Goal: Information Seeking & Learning: Learn about a topic

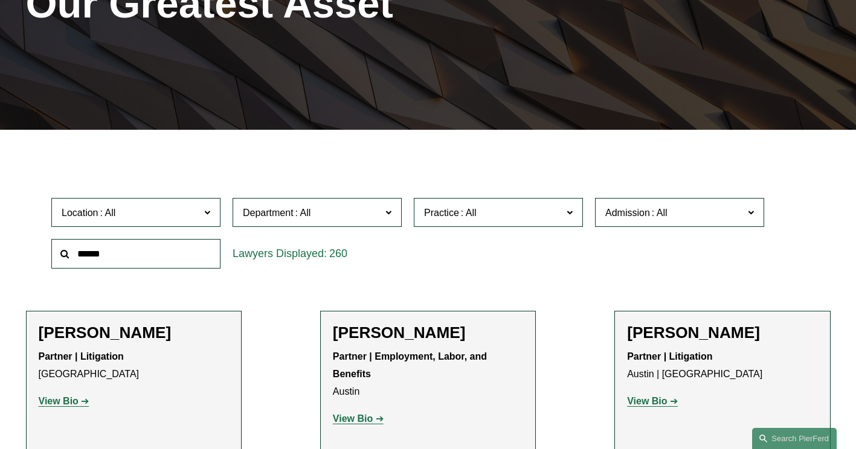
scroll to position [242, 0]
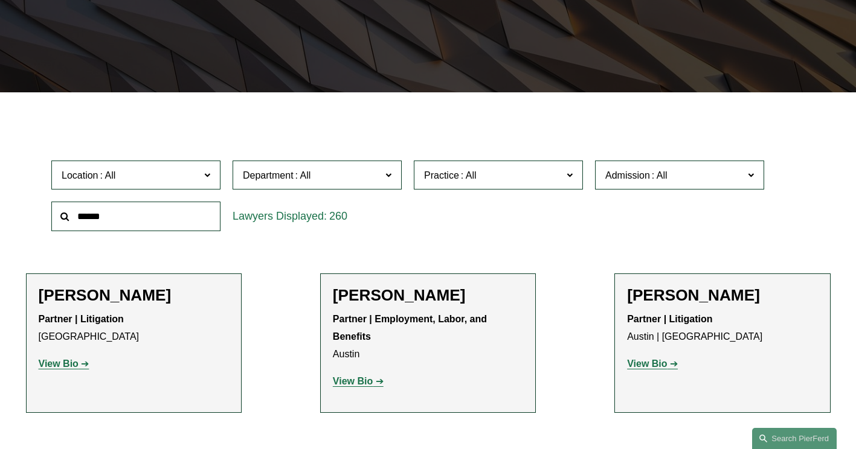
click at [569, 179] on span at bounding box center [569, 175] width 6 height 16
click at [0, 0] on link "Energy, Renewables, and Sustainability" at bounding box center [0, 0] width 0 height 0
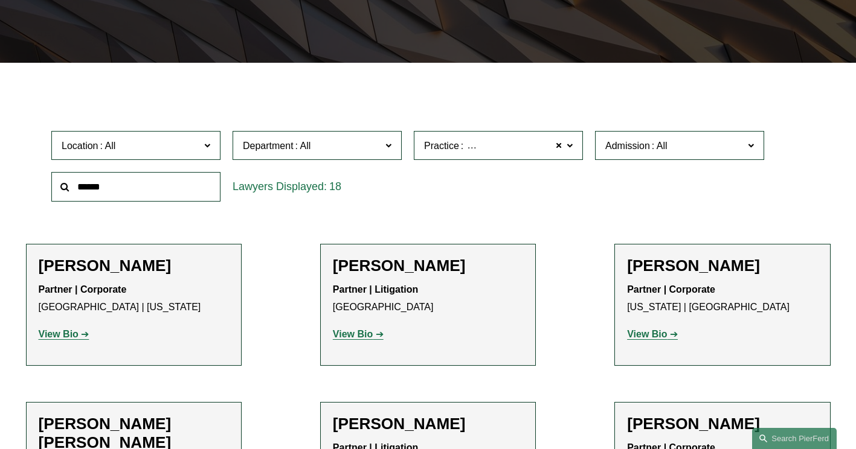
scroll to position [181, 0]
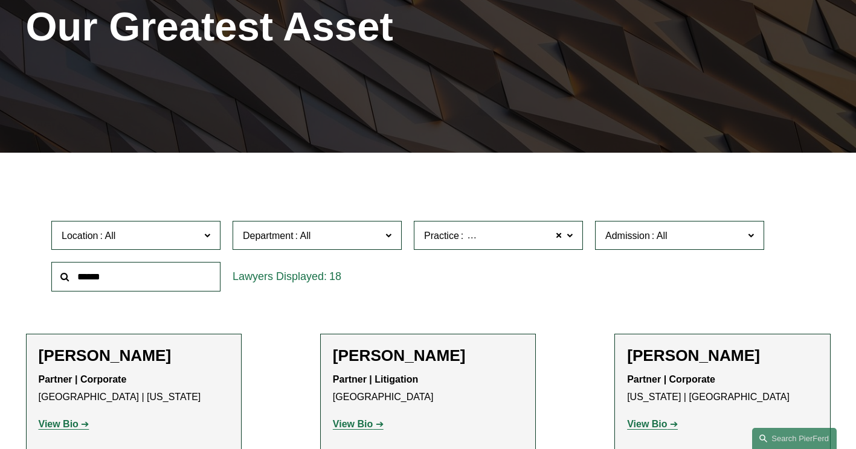
click at [569, 237] on span at bounding box center [569, 235] width 6 height 16
click at [374, 295] on div "18" at bounding box center [316, 277] width 181 height 42
click at [0, 0] on link "Energy, Renewables, and Sustainability" at bounding box center [0, 0] width 0 height 0
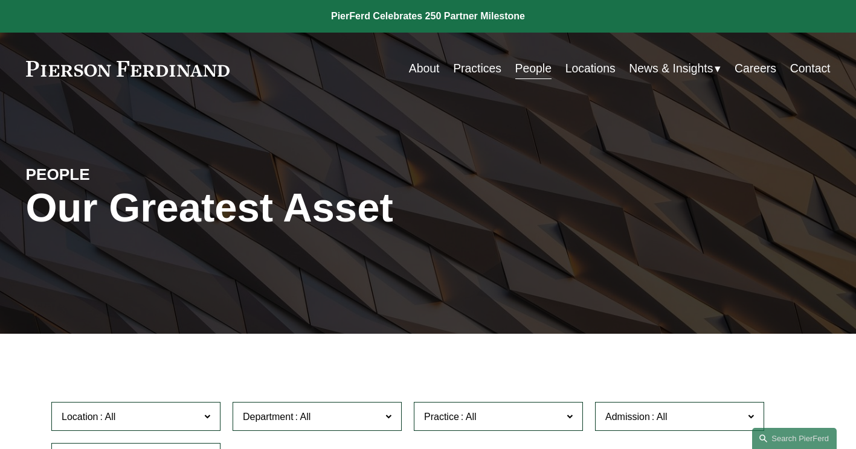
click at [478, 72] on link "Practices" at bounding box center [477, 69] width 48 height 24
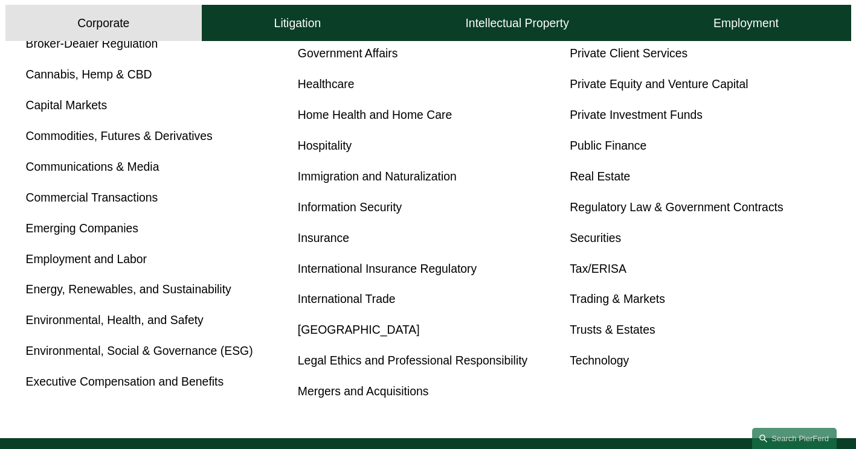
scroll to position [725, 0]
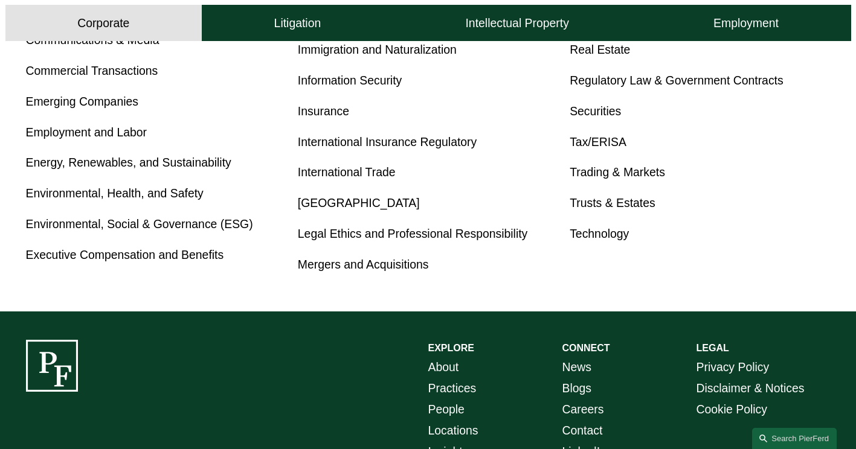
click at [145, 167] on link "Energy, Renewables, and Sustainability" at bounding box center [128, 162] width 205 height 13
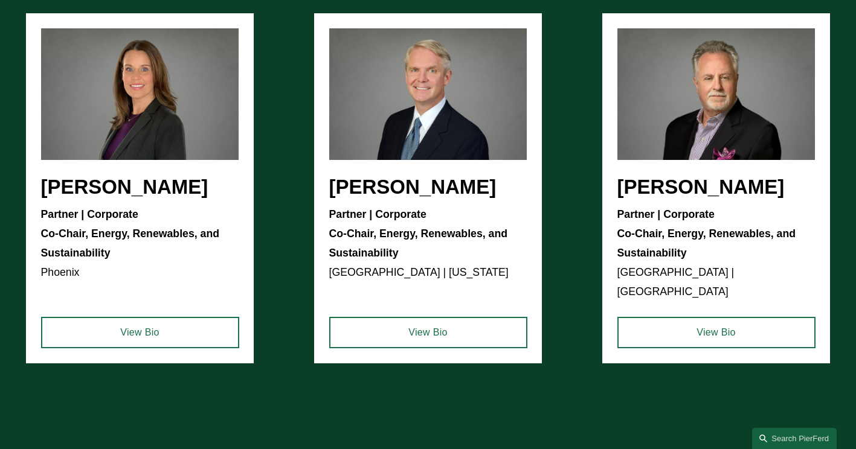
scroll to position [2355, 0]
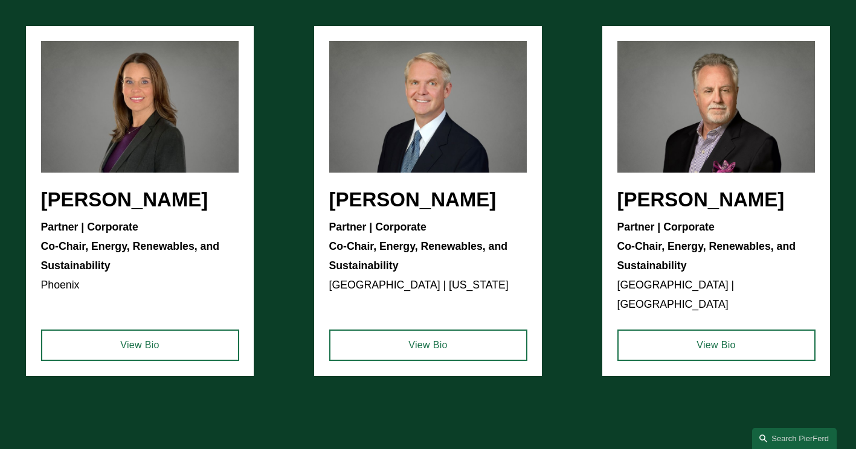
click at [205, 146] on ul "Liz Delnegro Partner | Corporate Co-Chair, Energy, Renewables, and Sustainabili…" at bounding box center [428, 201] width 804 height 350
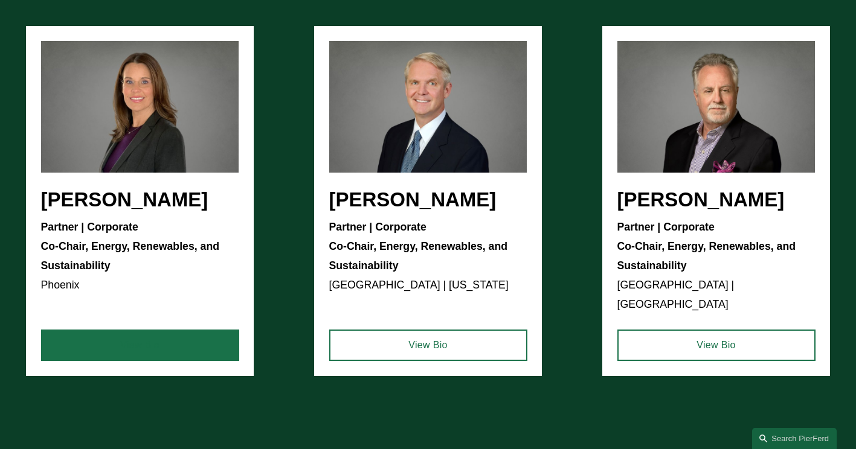
click at [151, 346] on link "View Bio" at bounding box center [140, 345] width 198 height 31
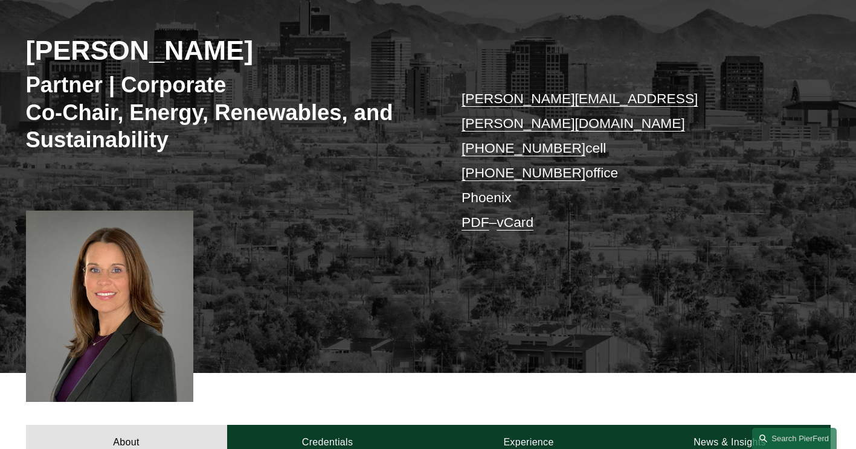
scroll to position [181, 0]
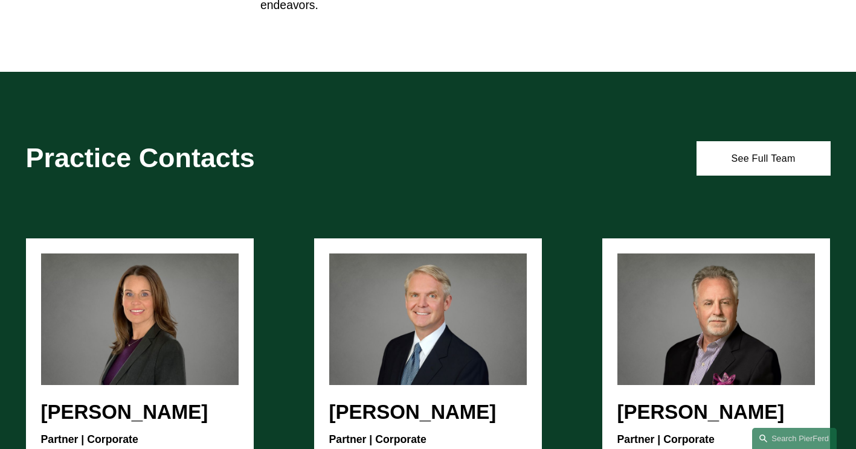
scroll to position [2355, 0]
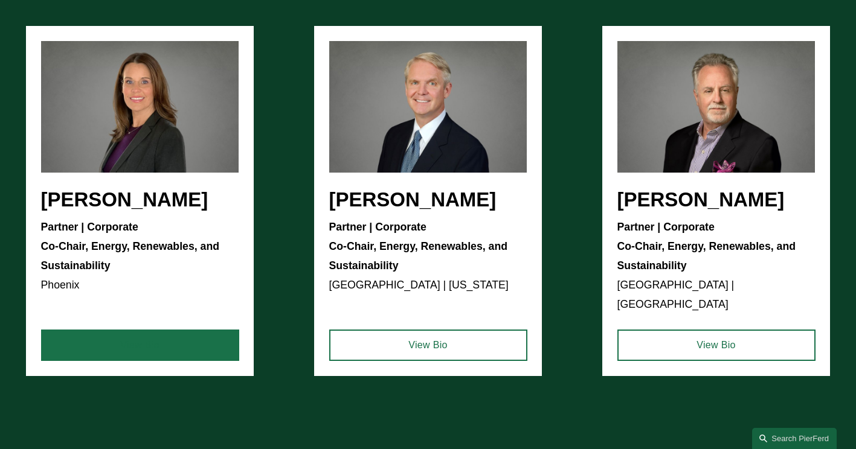
click at [146, 334] on link "View Bio" at bounding box center [140, 345] width 198 height 31
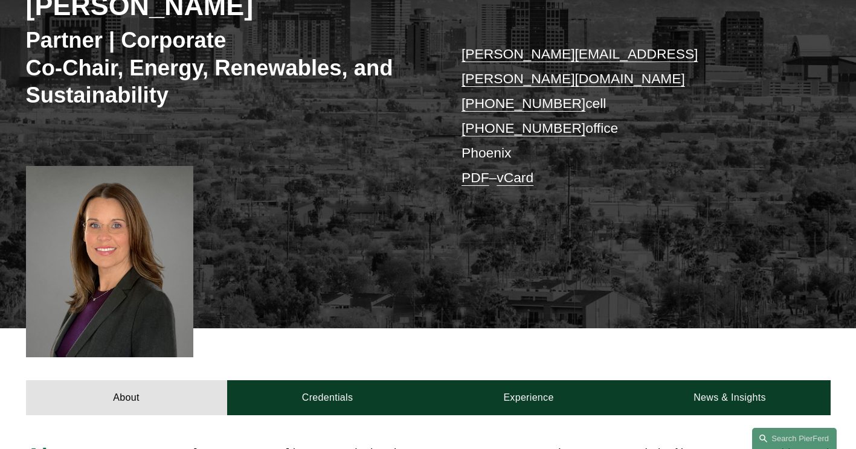
scroll to position [121, 0]
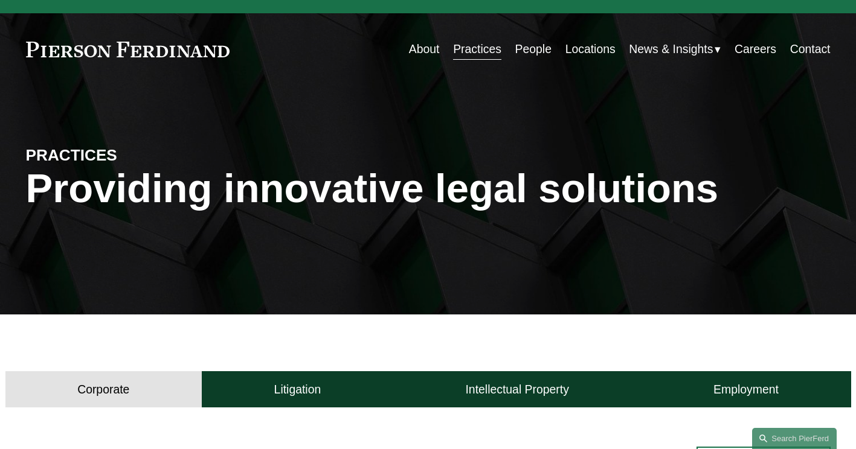
scroll to position [60, 0]
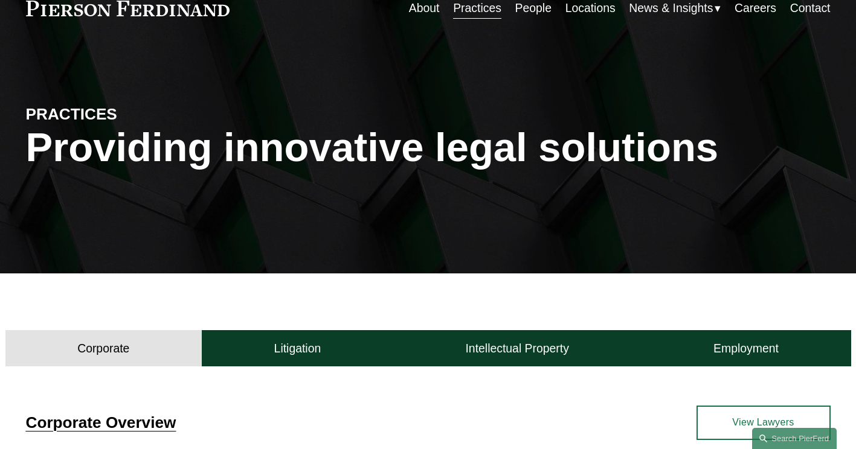
click at [528, 14] on link "People" at bounding box center [533, 8] width 36 height 24
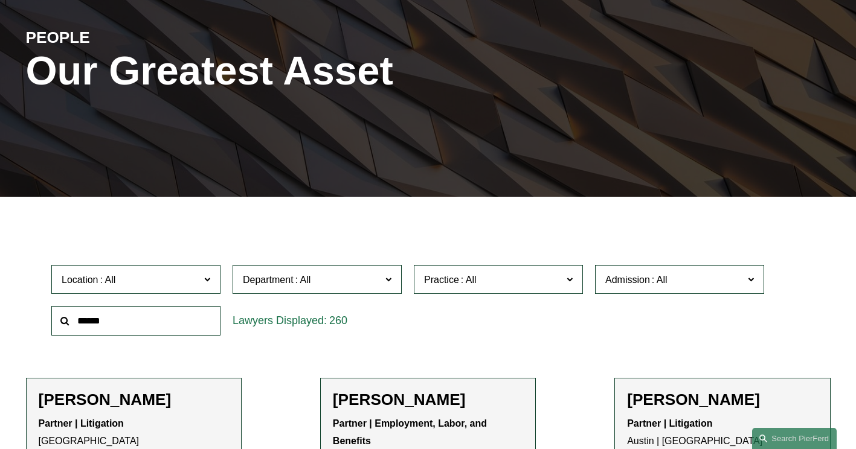
scroll to position [242, 0]
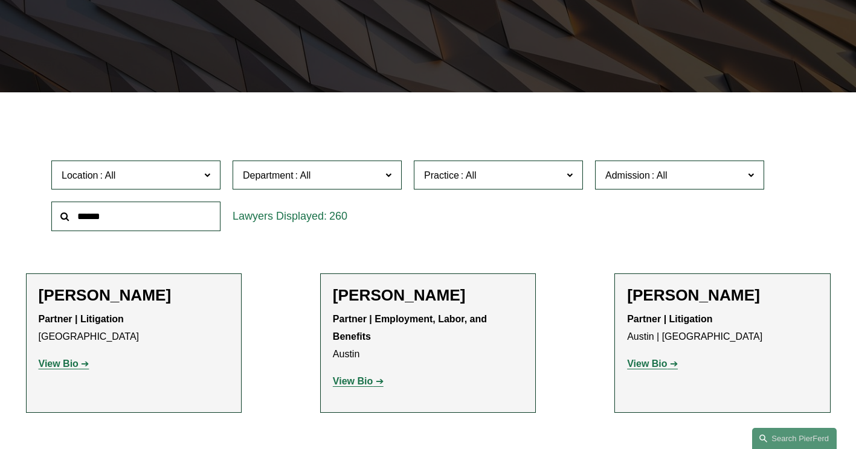
click at [144, 229] on input "text" at bounding box center [135, 217] width 169 height 30
type input "*******"
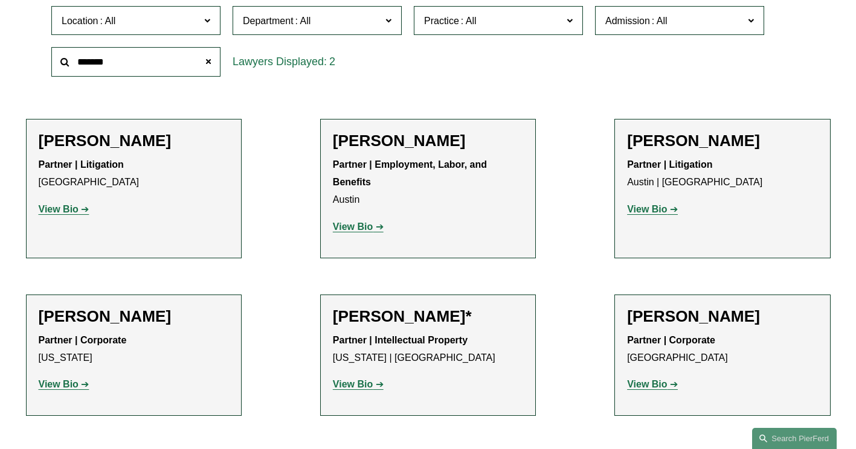
scroll to position [483, 0]
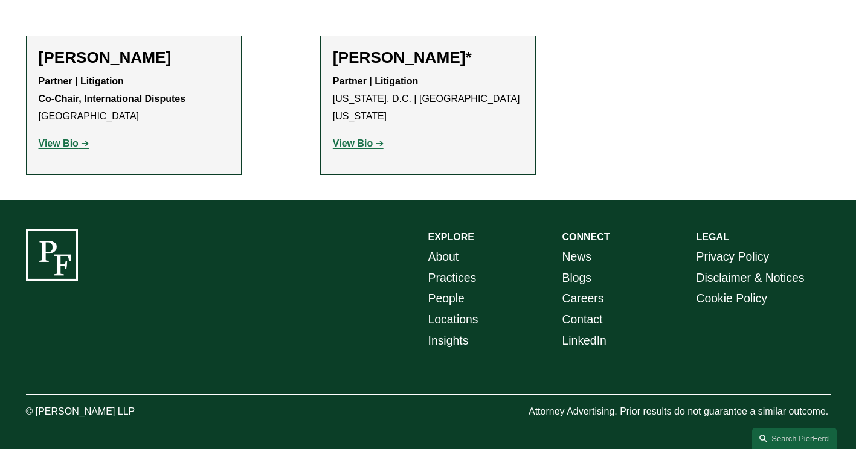
click at [351, 138] on strong "View Bio" at bounding box center [353, 143] width 40 height 10
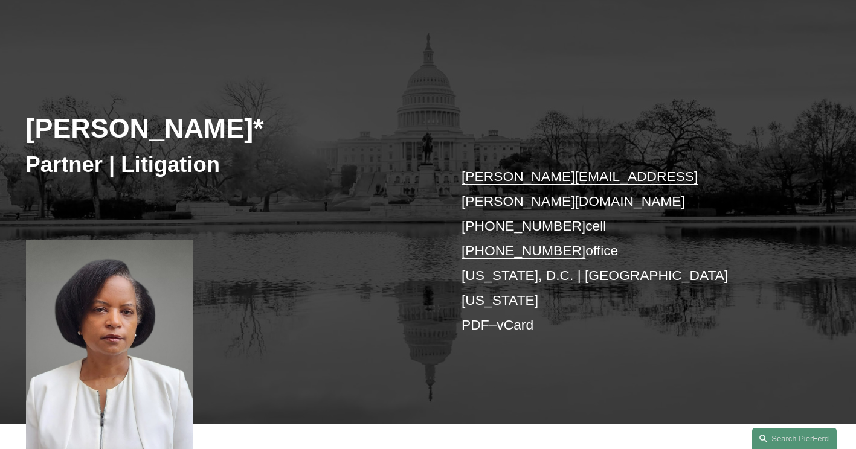
scroll to position [121, 0]
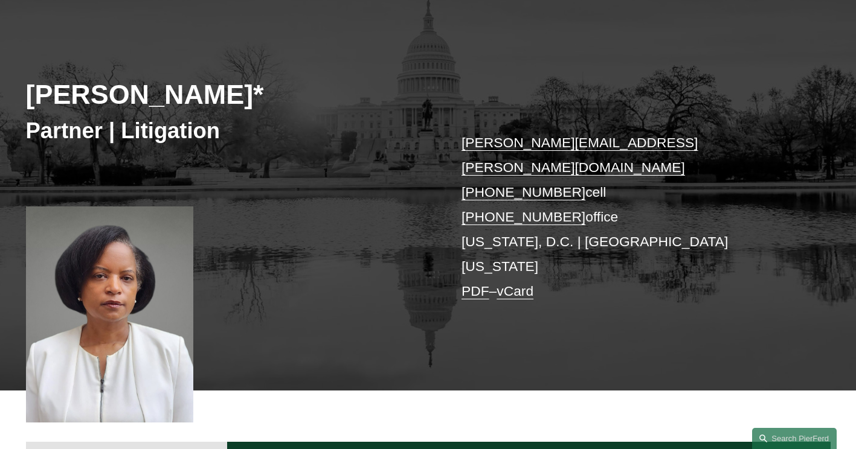
click at [127, 304] on div at bounding box center [110, 314] width 168 height 217
click at [127, 305] on div at bounding box center [110, 314] width 168 height 217
drag, startPoint x: 127, startPoint y: 305, endPoint x: 152, endPoint y: 362, distance: 62.7
click at [153, 362] on div at bounding box center [110, 314] width 168 height 217
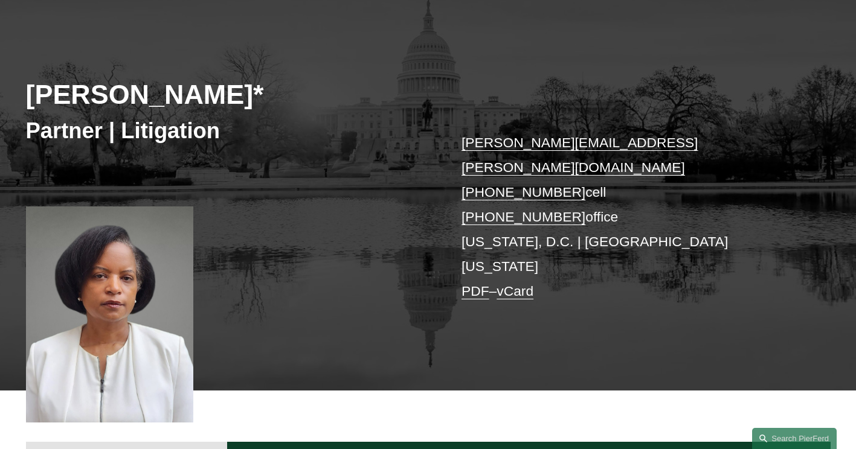
click at [149, 360] on div at bounding box center [110, 314] width 168 height 217
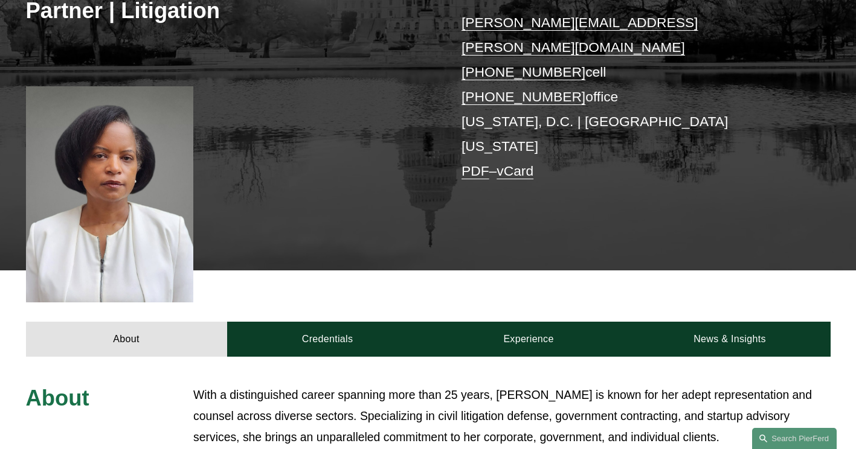
scroll to position [242, 0]
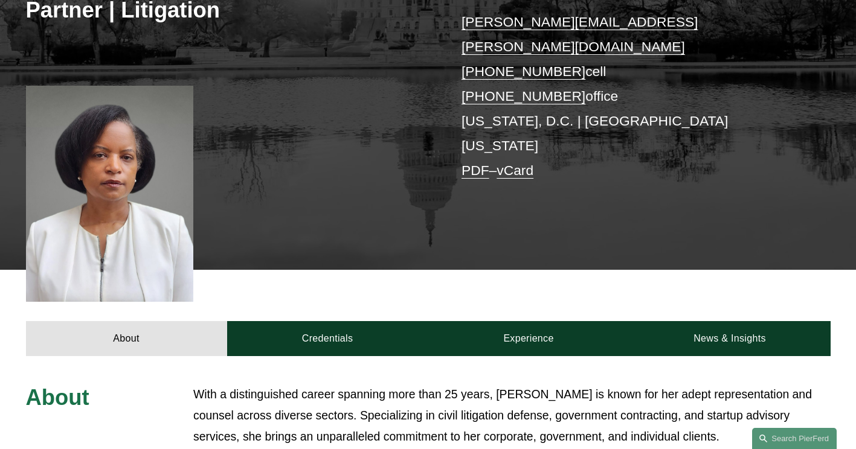
click at [144, 215] on div at bounding box center [110, 194] width 168 height 217
click at [187, 247] on div at bounding box center [110, 194] width 168 height 217
click at [187, 246] on div at bounding box center [110, 194] width 168 height 217
click at [91, 86] on div at bounding box center [110, 194] width 168 height 217
click at [82, 86] on div at bounding box center [110, 194] width 168 height 217
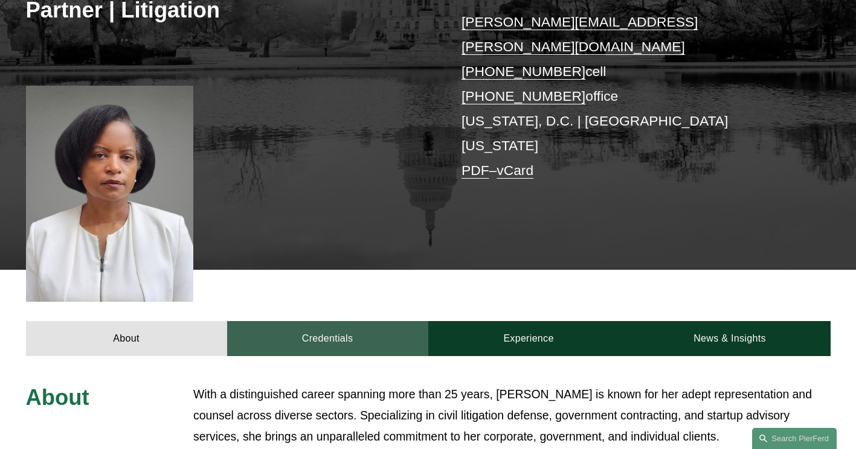
click at [348, 321] on link "Credentials" at bounding box center [327, 338] width 201 height 34
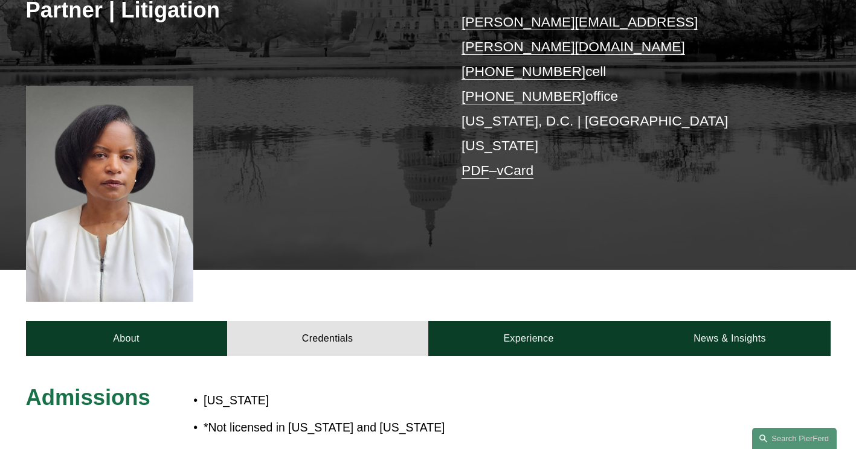
click at [100, 211] on div at bounding box center [110, 194] width 168 height 217
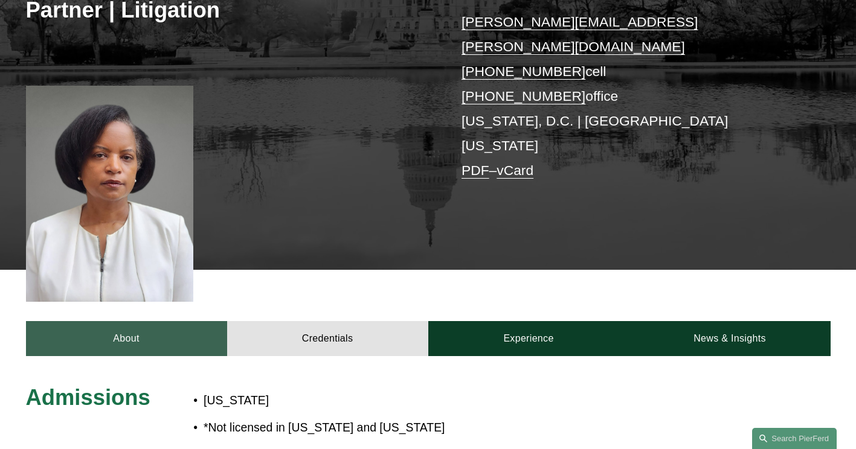
click at [133, 321] on link "About" at bounding box center [126, 338] width 201 height 34
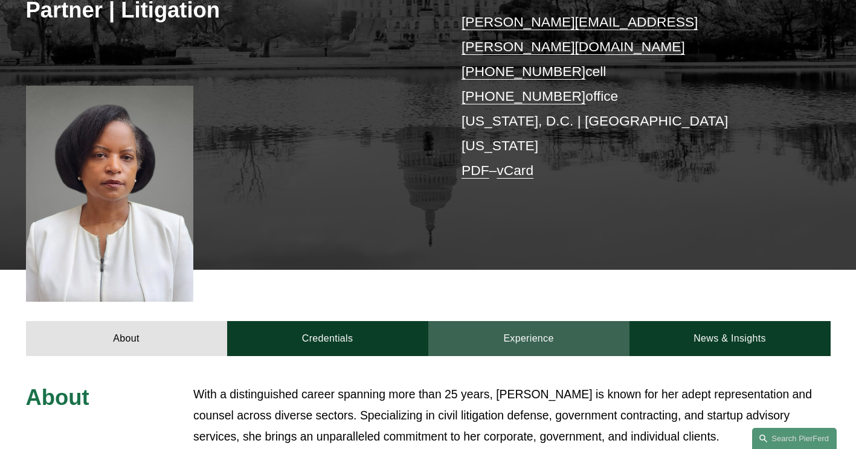
click at [561, 321] on link "Experience" at bounding box center [528, 338] width 201 height 34
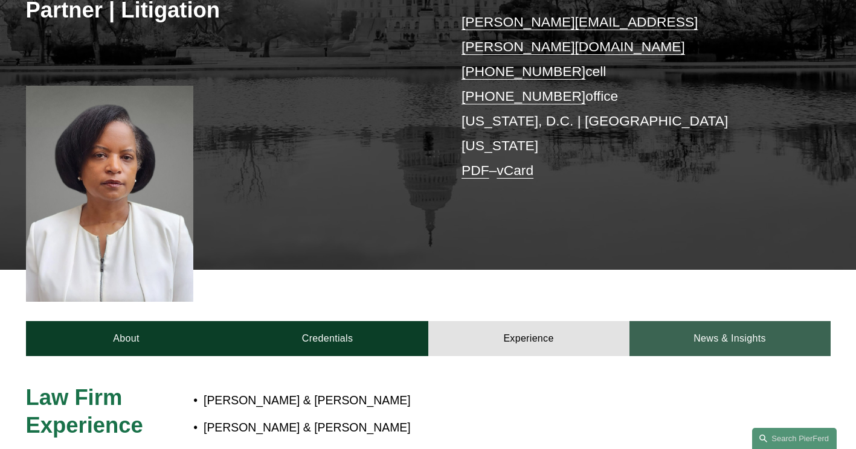
drag, startPoint x: 741, startPoint y: 280, endPoint x: 712, endPoint y: 286, distance: 29.6
click at [741, 321] on link "News & Insights" at bounding box center [729, 338] width 201 height 34
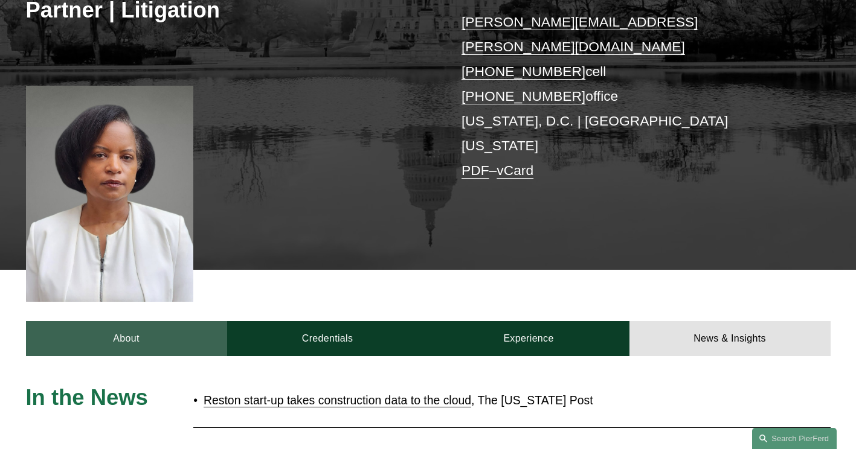
click at [119, 321] on link "About" at bounding box center [126, 338] width 201 height 34
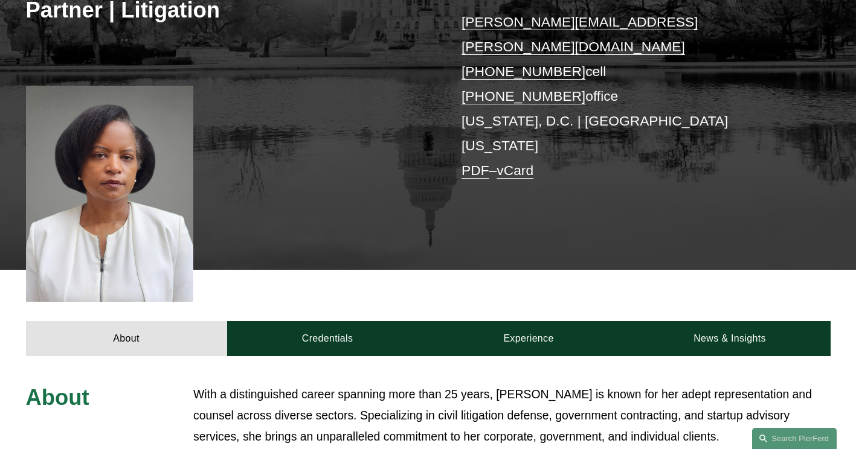
click at [83, 131] on div at bounding box center [110, 194] width 168 height 217
click at [84, 130] on div at bounding box center [110, 194] width 168 height 217
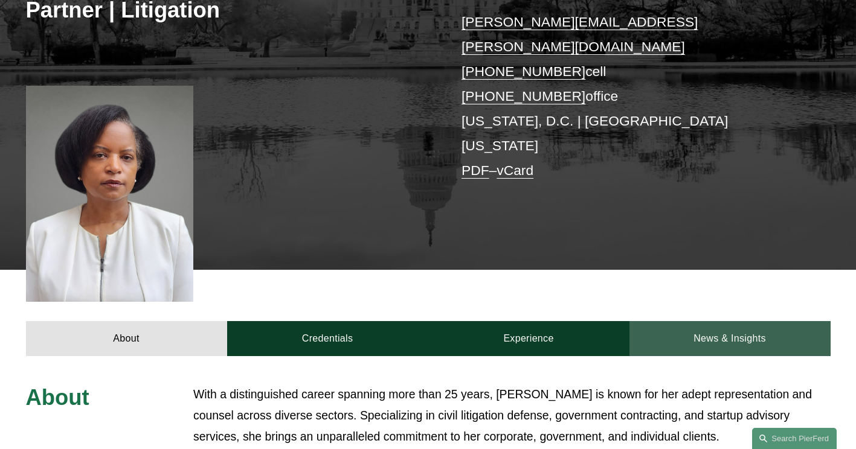
click at [676, 321] on link "News & Insights" at bounding box center [729, 338] width 201 height 34
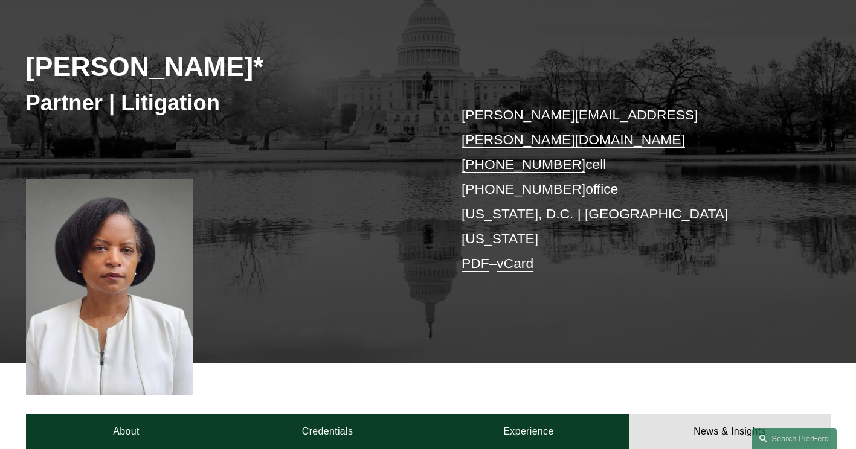
scroll to position [121, 0]
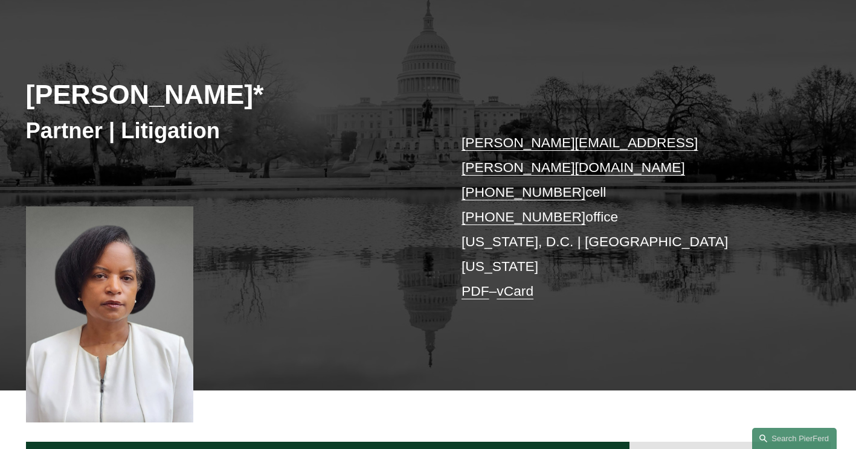
click at [80, 226] on div at bounding box center [110, 314] width 168 height 217
click at [68, 222] on div at bounding box center [110, 314] width 168 height 217
click at [67, 221] on div at bounding box center [110, 314] width 168 height 217
click at [65, 220] on div at bounding box center [110, 314] width 168 height 217
click at [62, 219] on div at bounding box center [110, 314] width 168 height 217
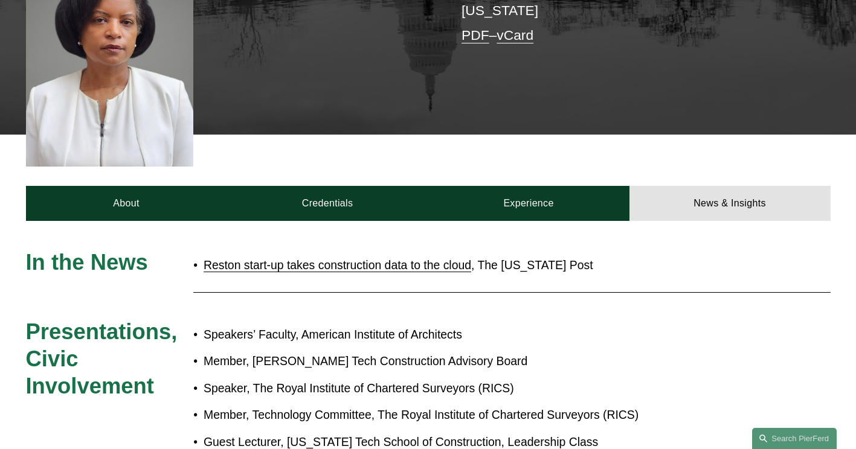
scroll to position [362, 0]
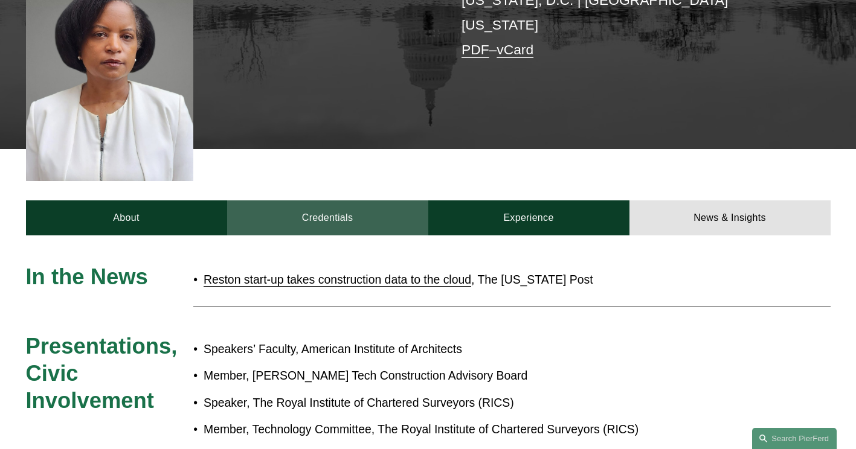
click at [337, 200] on link "Credentials" at bounding box center [327, 217] width 201 height 34
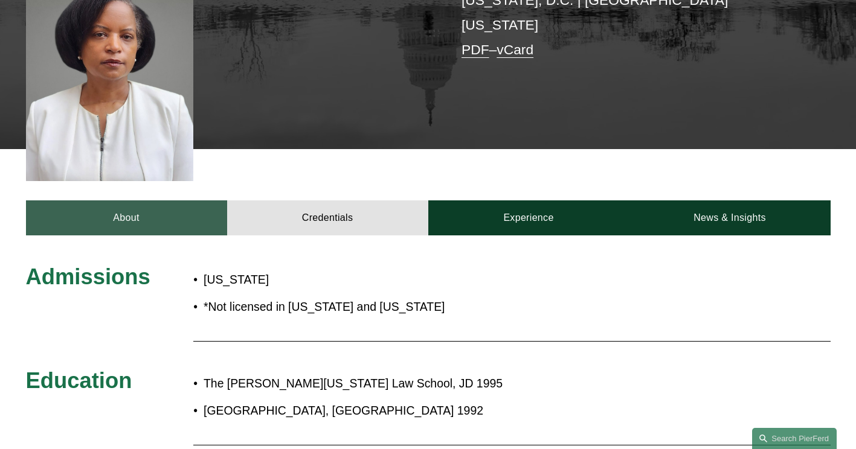
click at [124, 200] on link "About" at bounding box center [126, 217] width 201 height 34
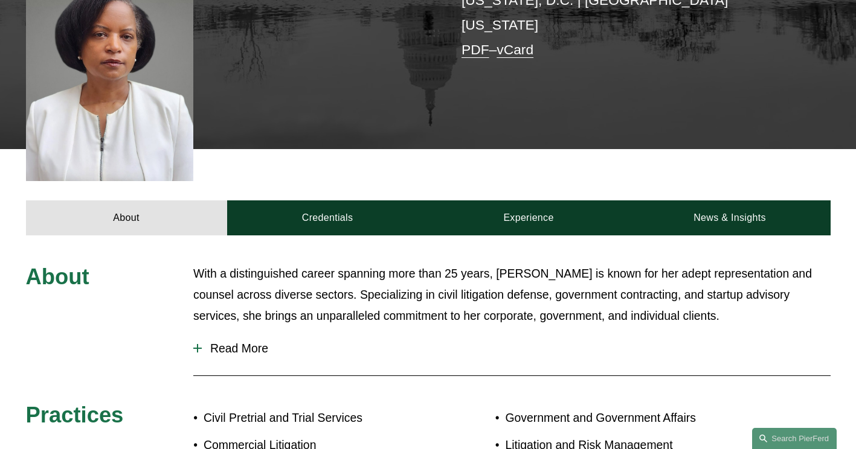
click at [248, 342] on span "Read More" at bounding box center [516, 349] width 629 height 14
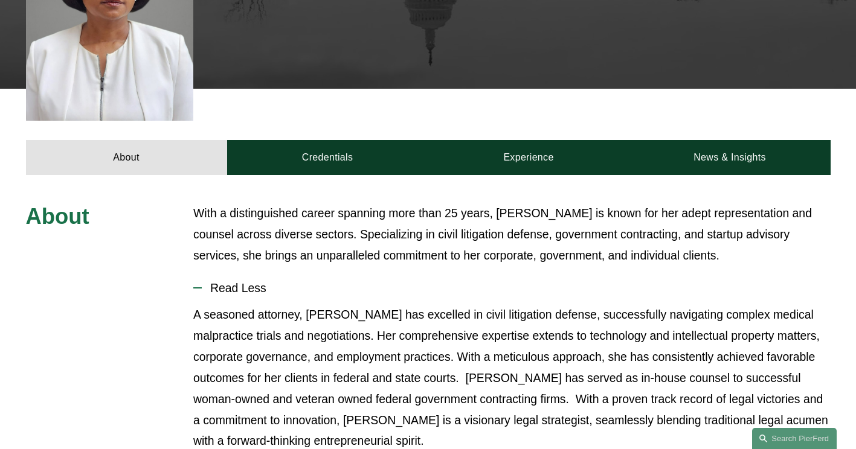
scroll to position [181, 0]
